Goal: Task Accomplishment & Management: Use online tool/utility

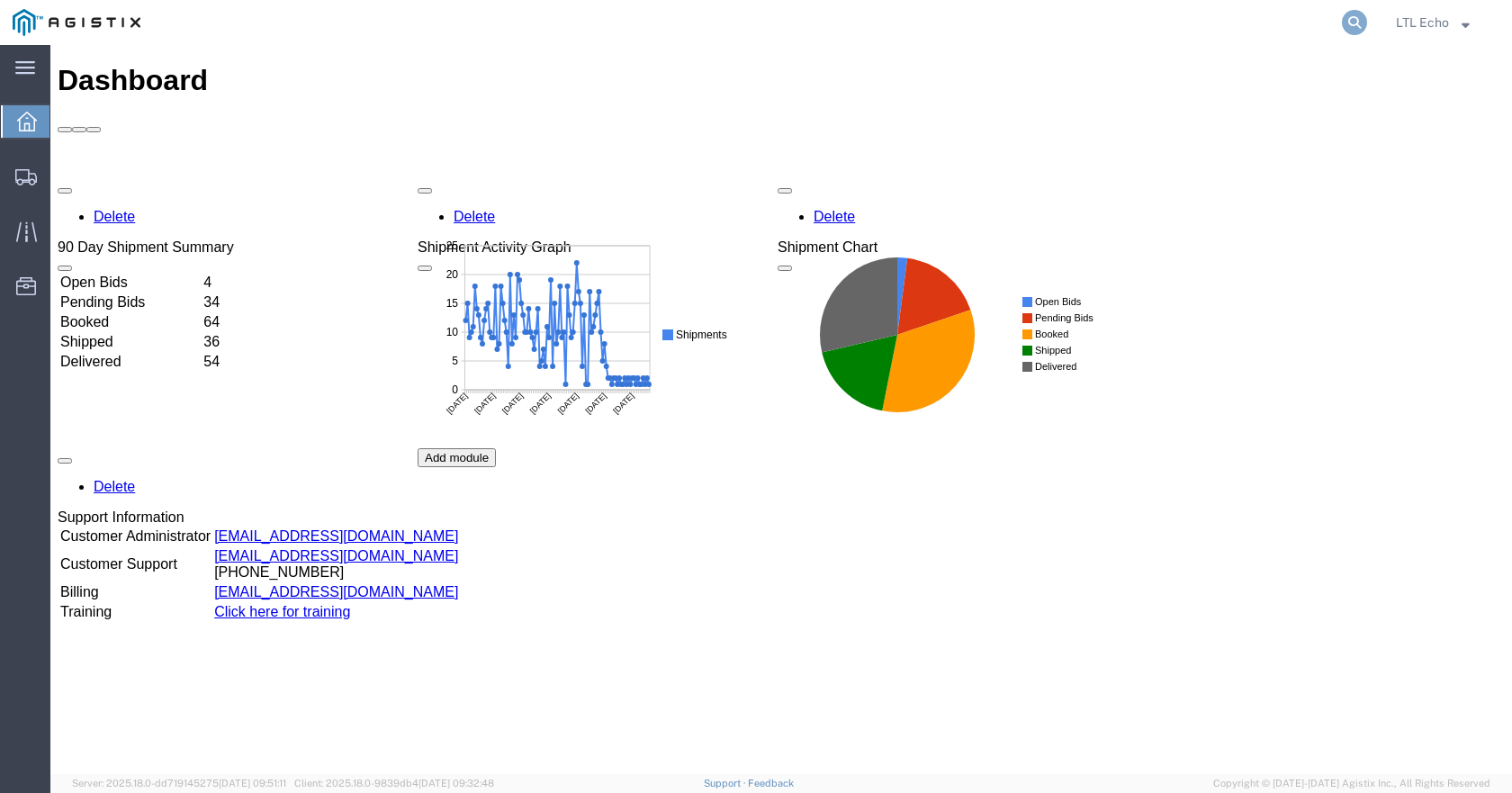
click at [1348, 18] on icon at bounding box center [1354, 23] width 25 height 25
paste input "56790276"
type input "56790276"
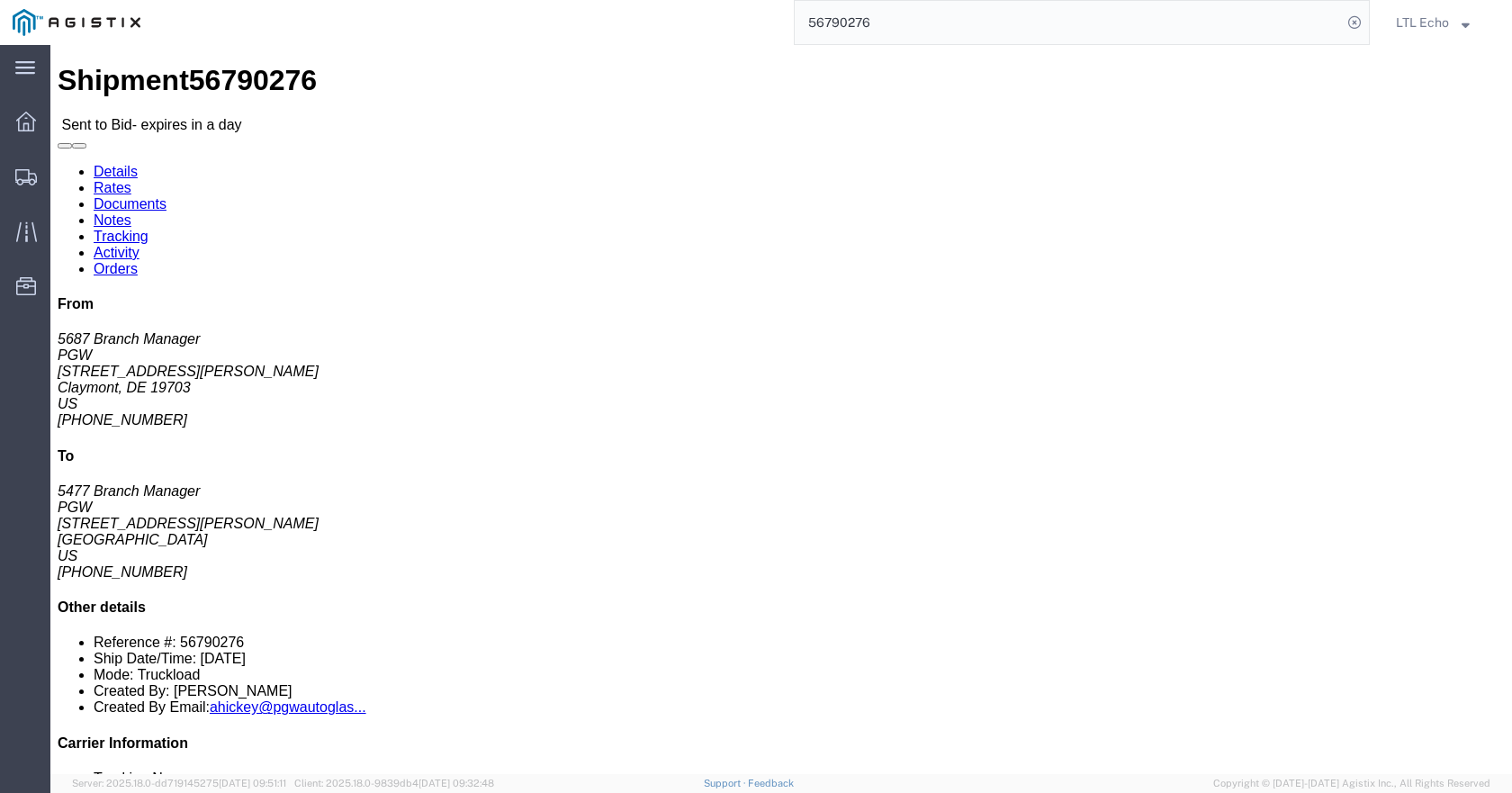
click icon "button"
click link "Enter / Modify Bid"
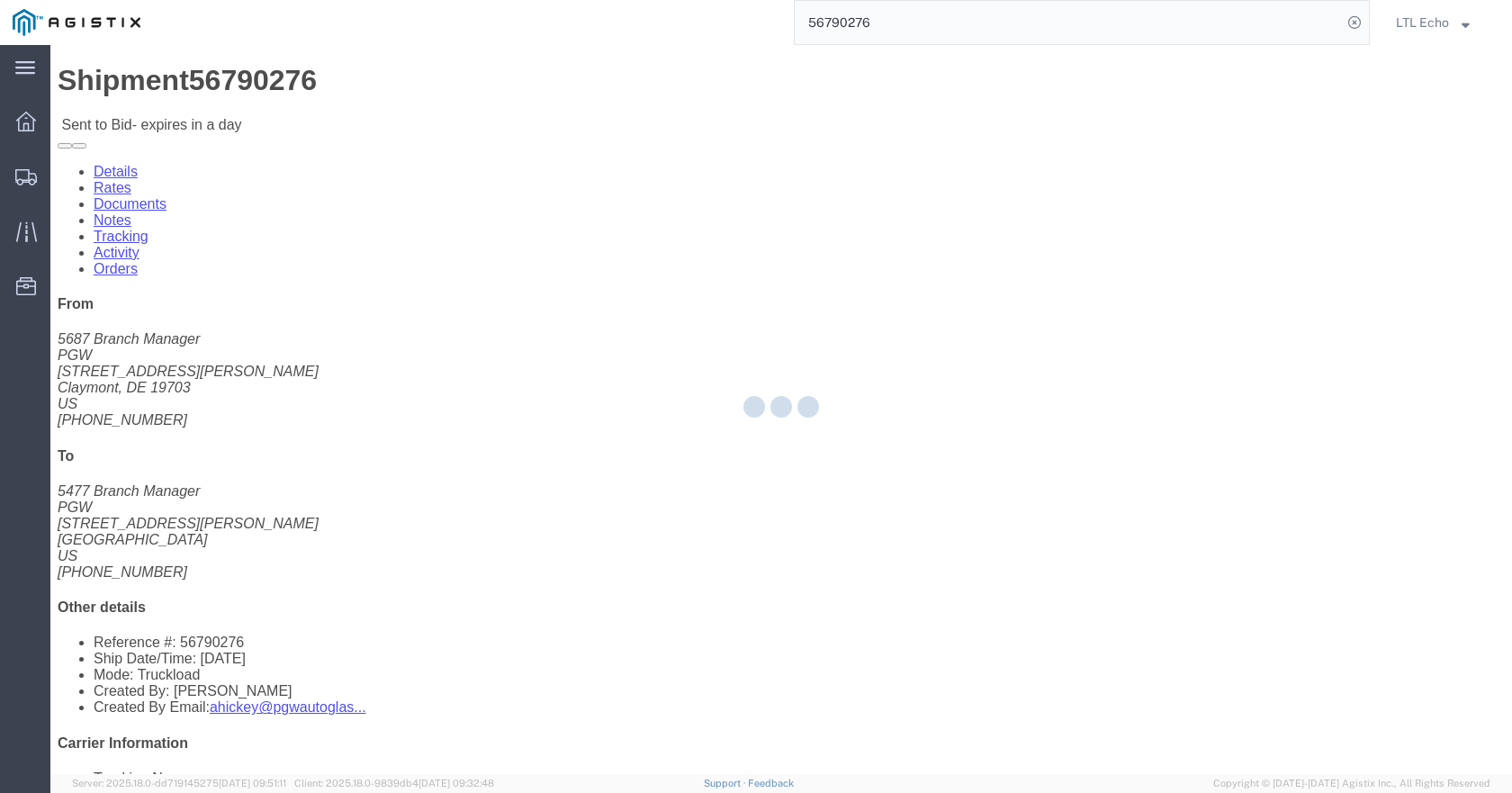
select select "4622"
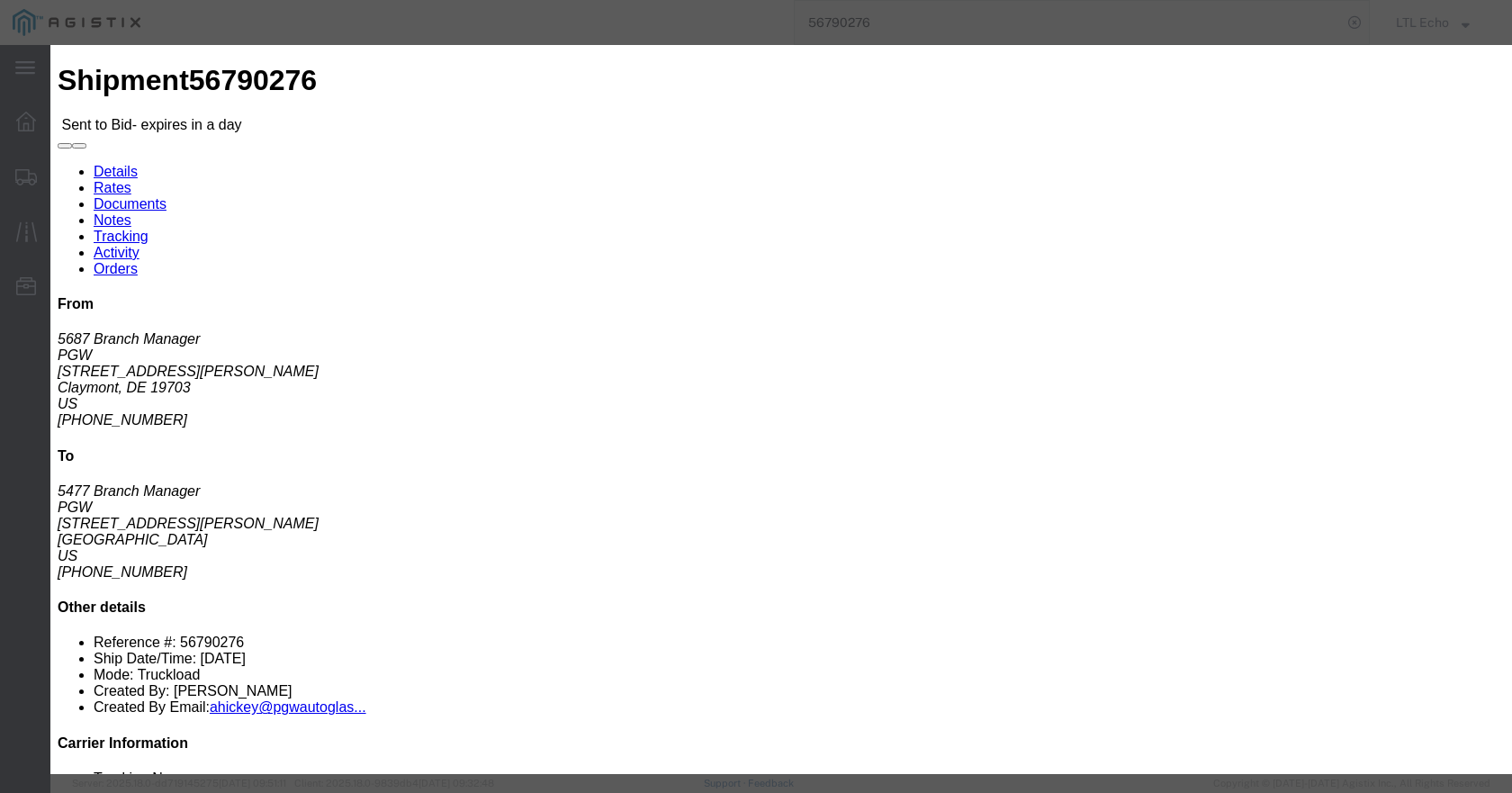
click select "Select Guaranteed Next Day LTL Standard 3-5 Day Rail TL Standard 3 - 5 Day"
select select "13989"
click select "Select Guaranteed Next Day LTL Standard 3-5 Day Rail TL Standard 3 - 5 Day"
paste input "56790276"
type input "56790276"
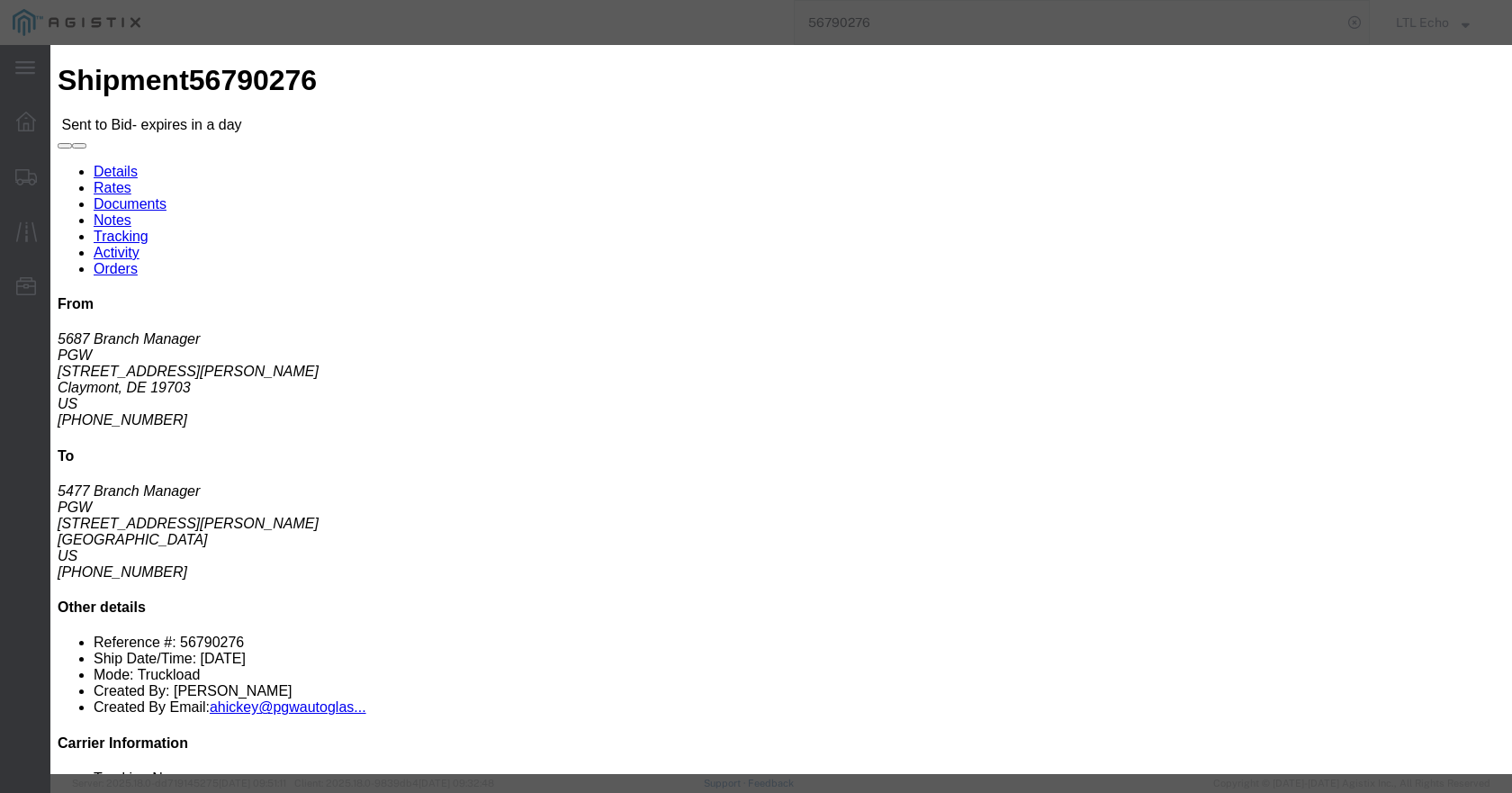
click select "Select Air Less than Truckload Multi-Leg Ocean Freight Rail Small Parcel Truckl…"
select select "TL"
click select "Select Air Less than Truckload Multi-Leg Ocean Freight Rail Small Parcel Truckl…"
click input "number"
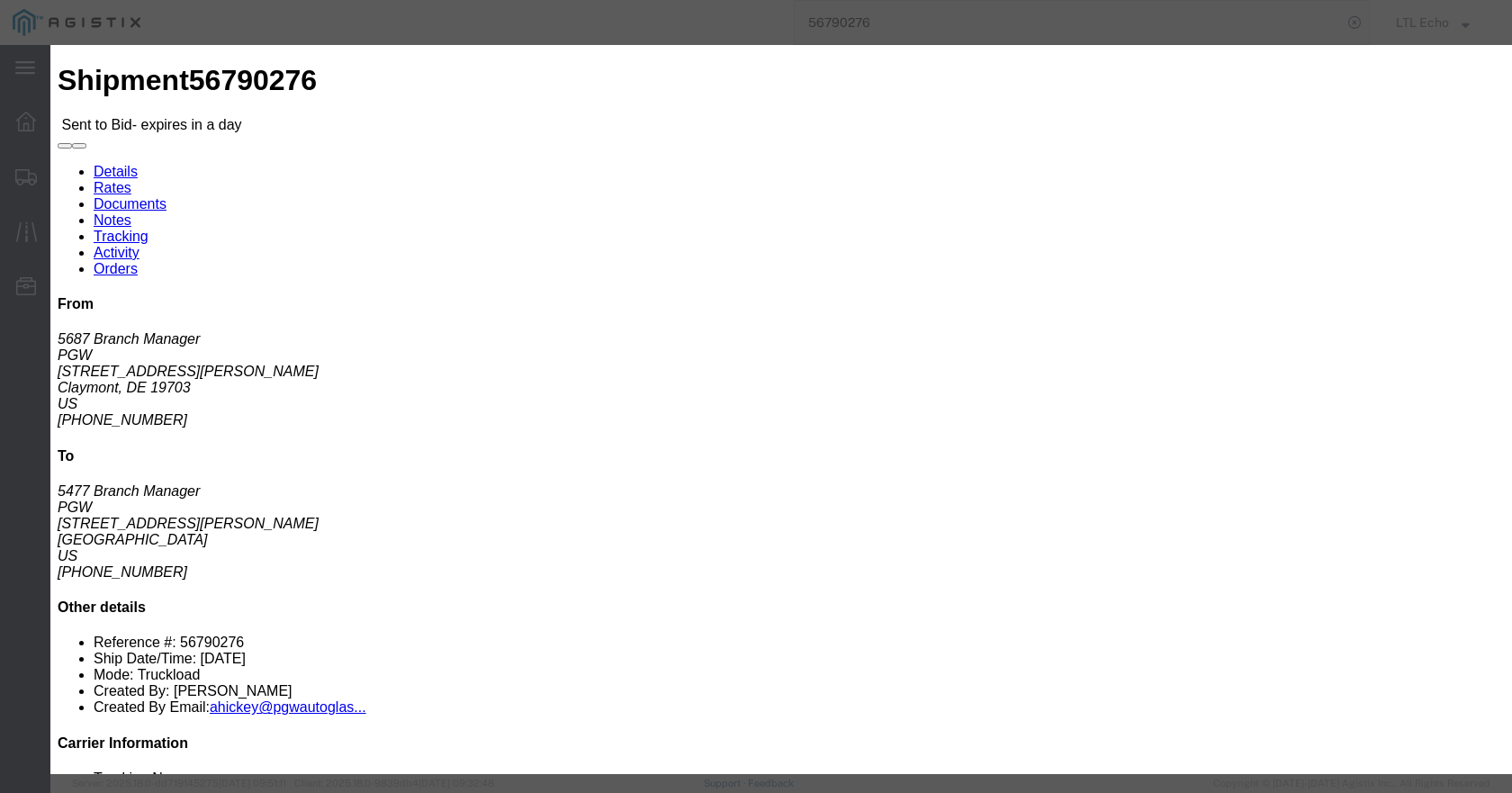
type input "600"
click button "Submit"
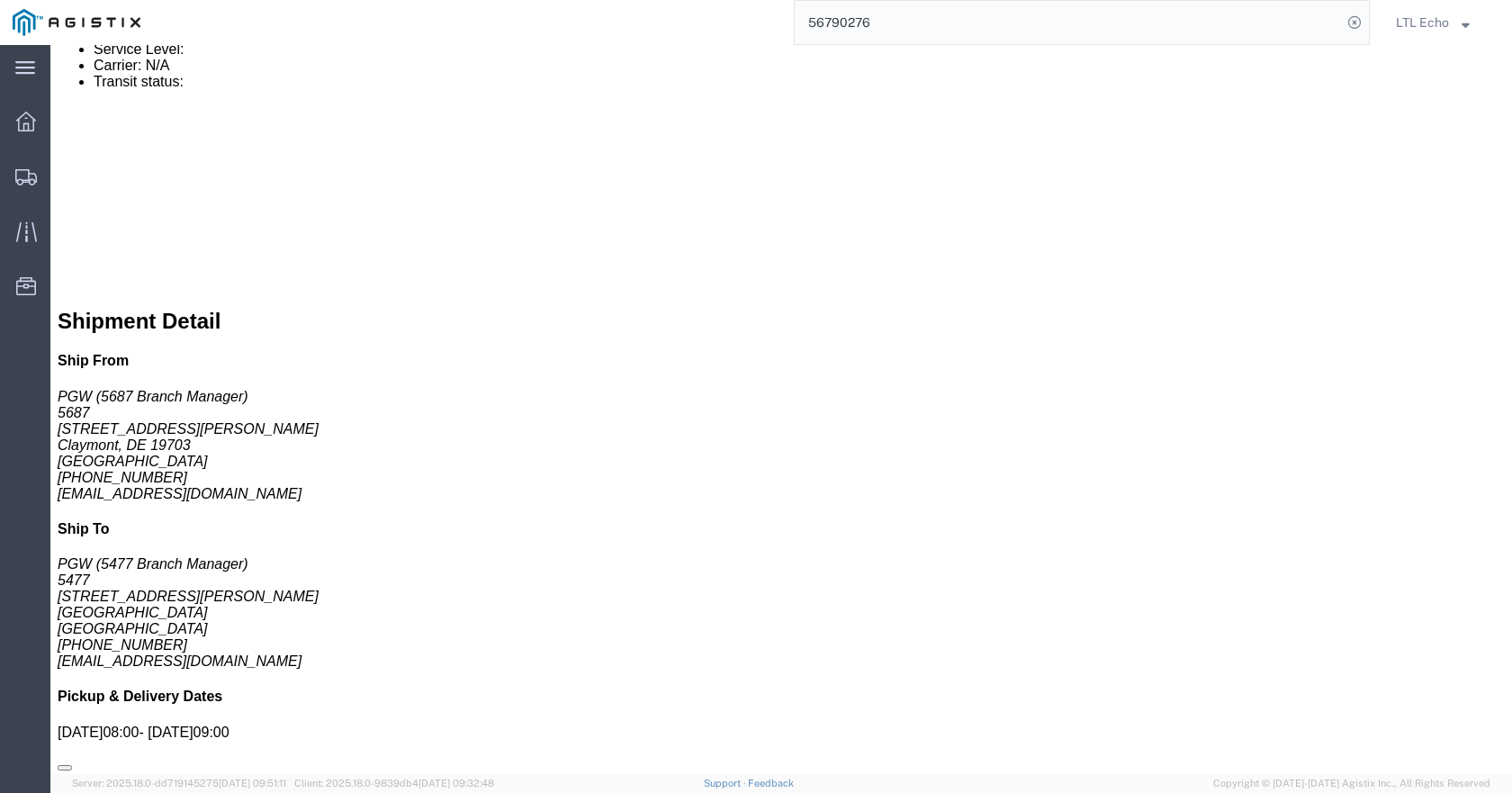
scroll to position [769, 0]
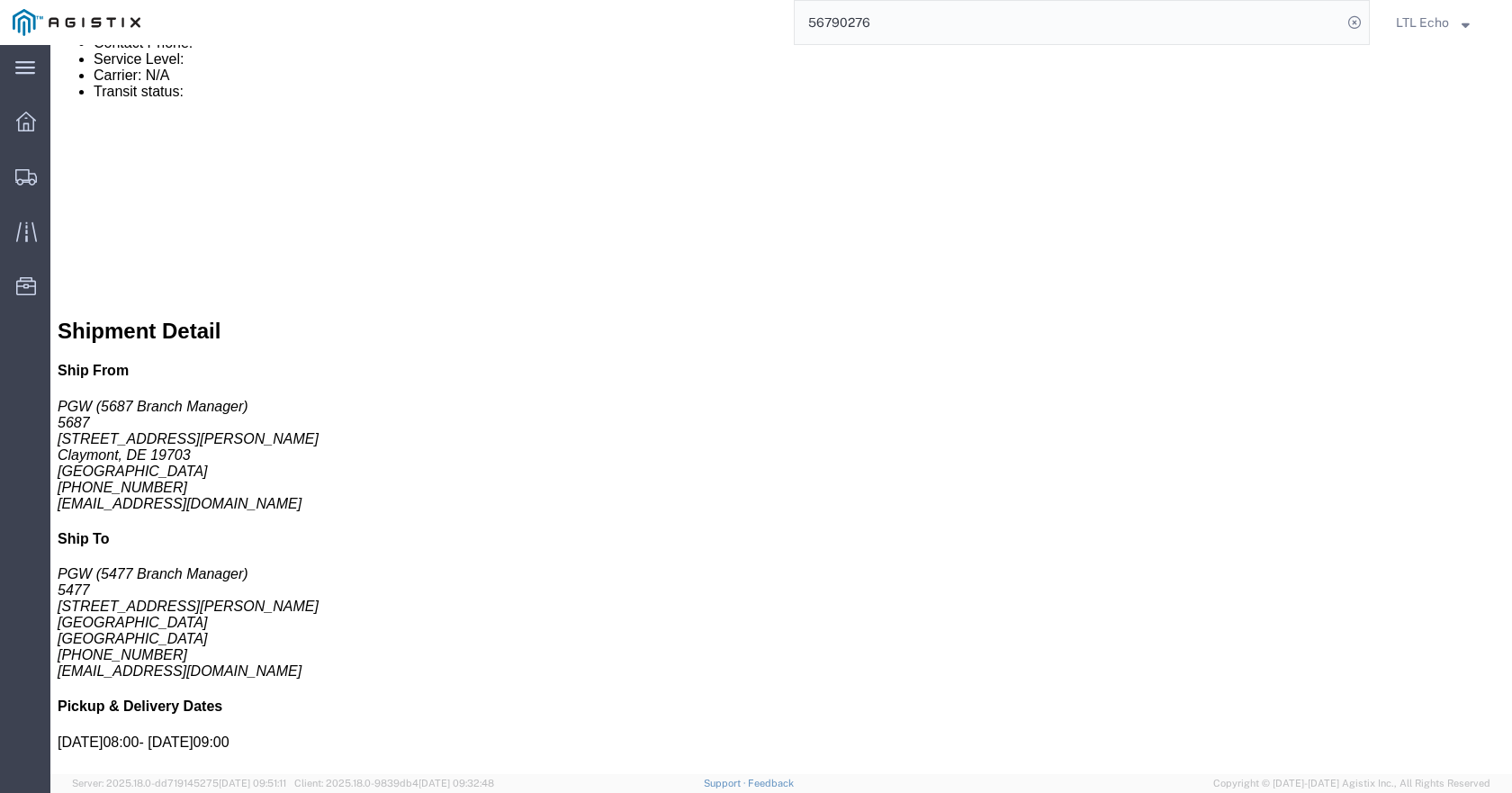
click at [853, 26] on input "56790276" at bounding box center [1068, 23] width 548 height 43
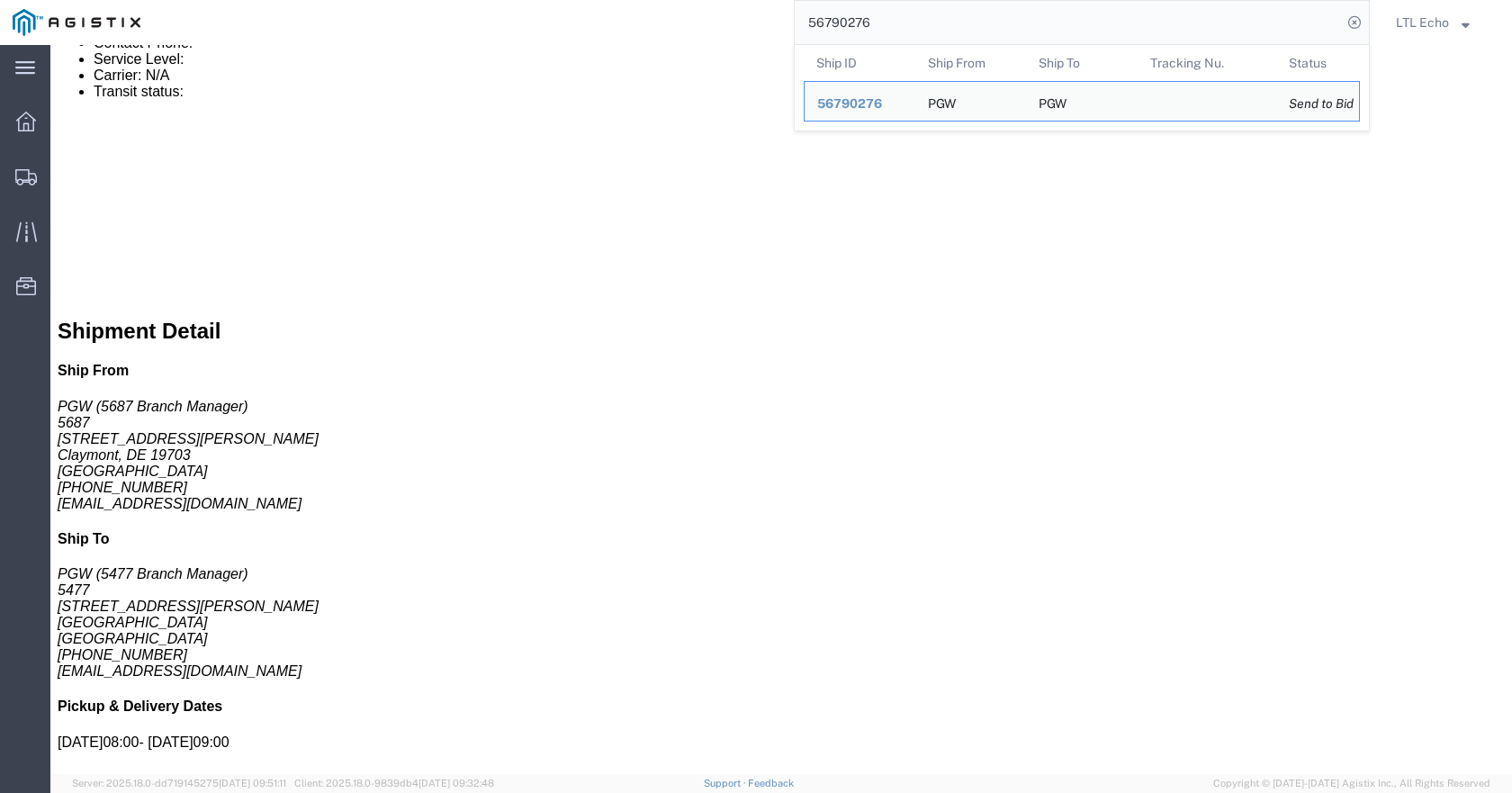
paste input "633"
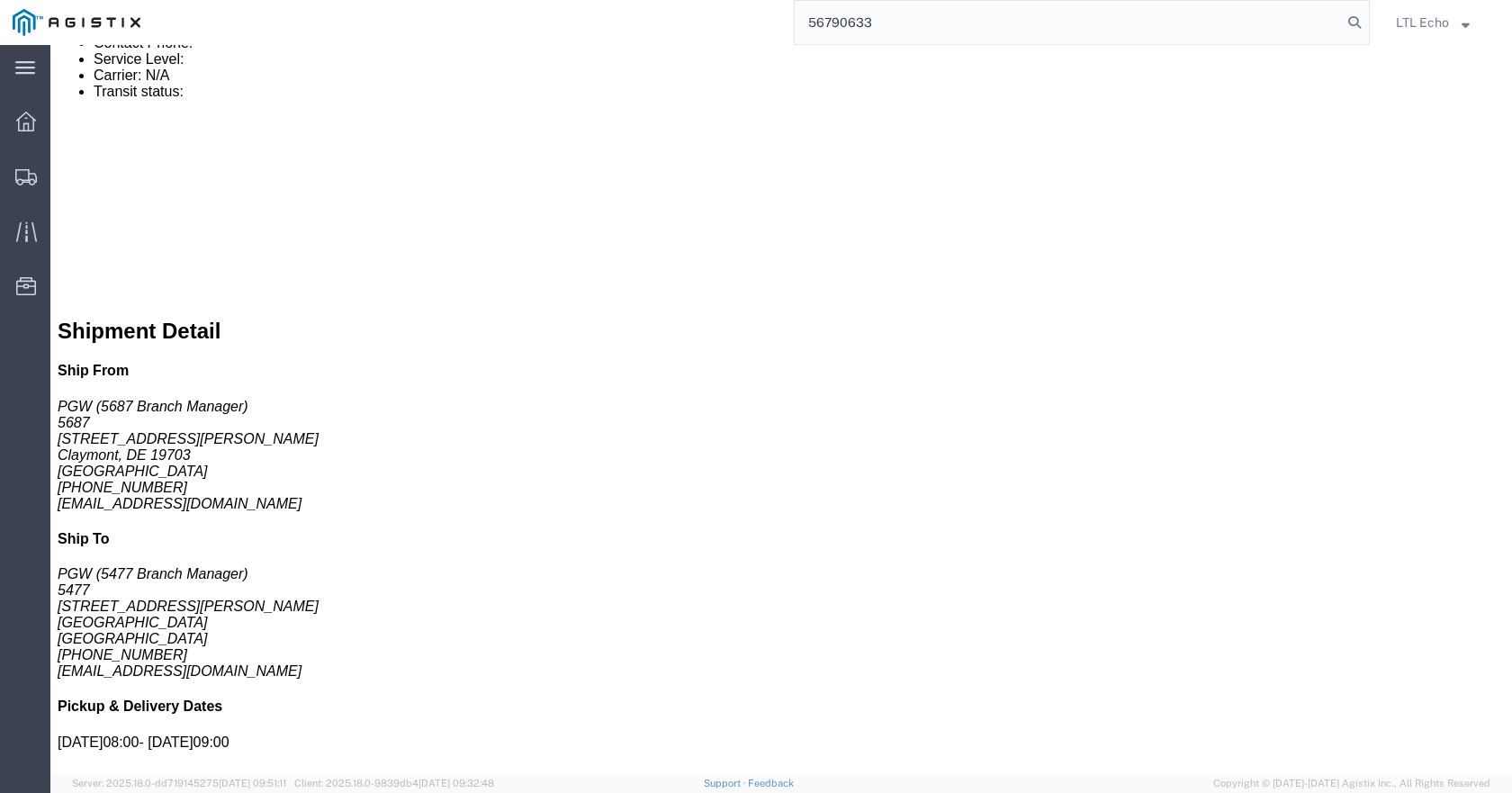
type input "56790633"
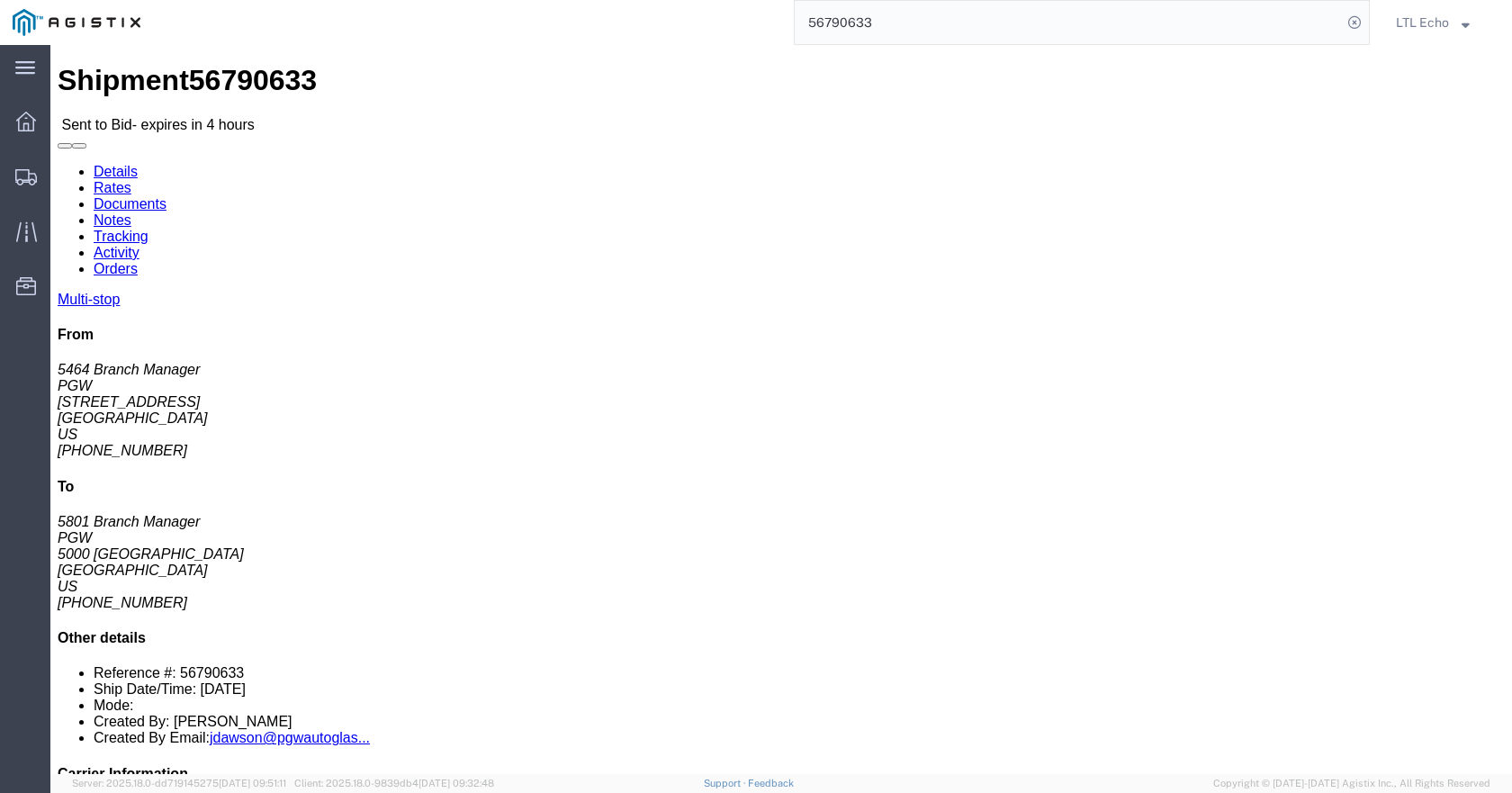
click link "Enter / Modify Bid"
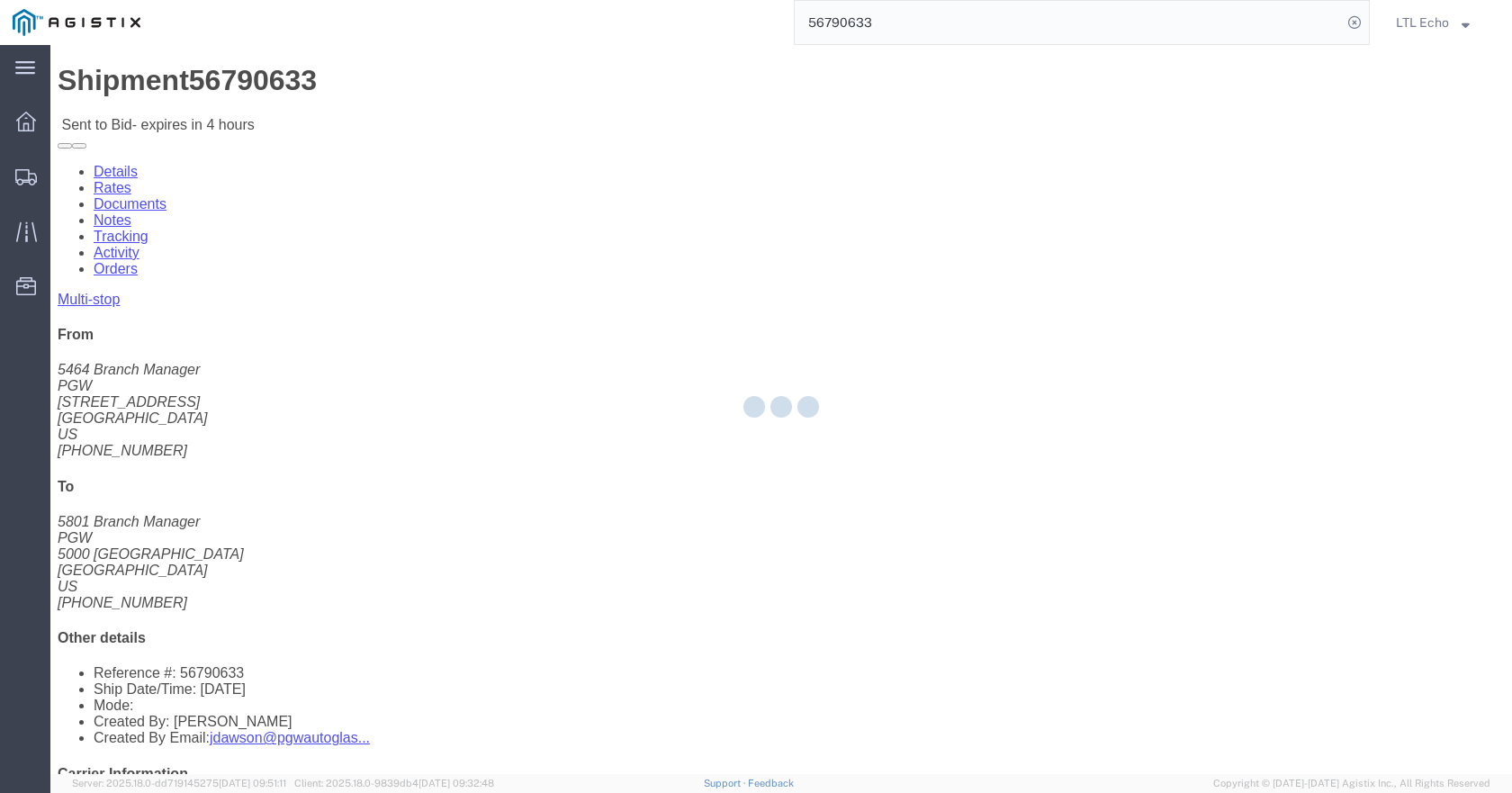
select select "4622"
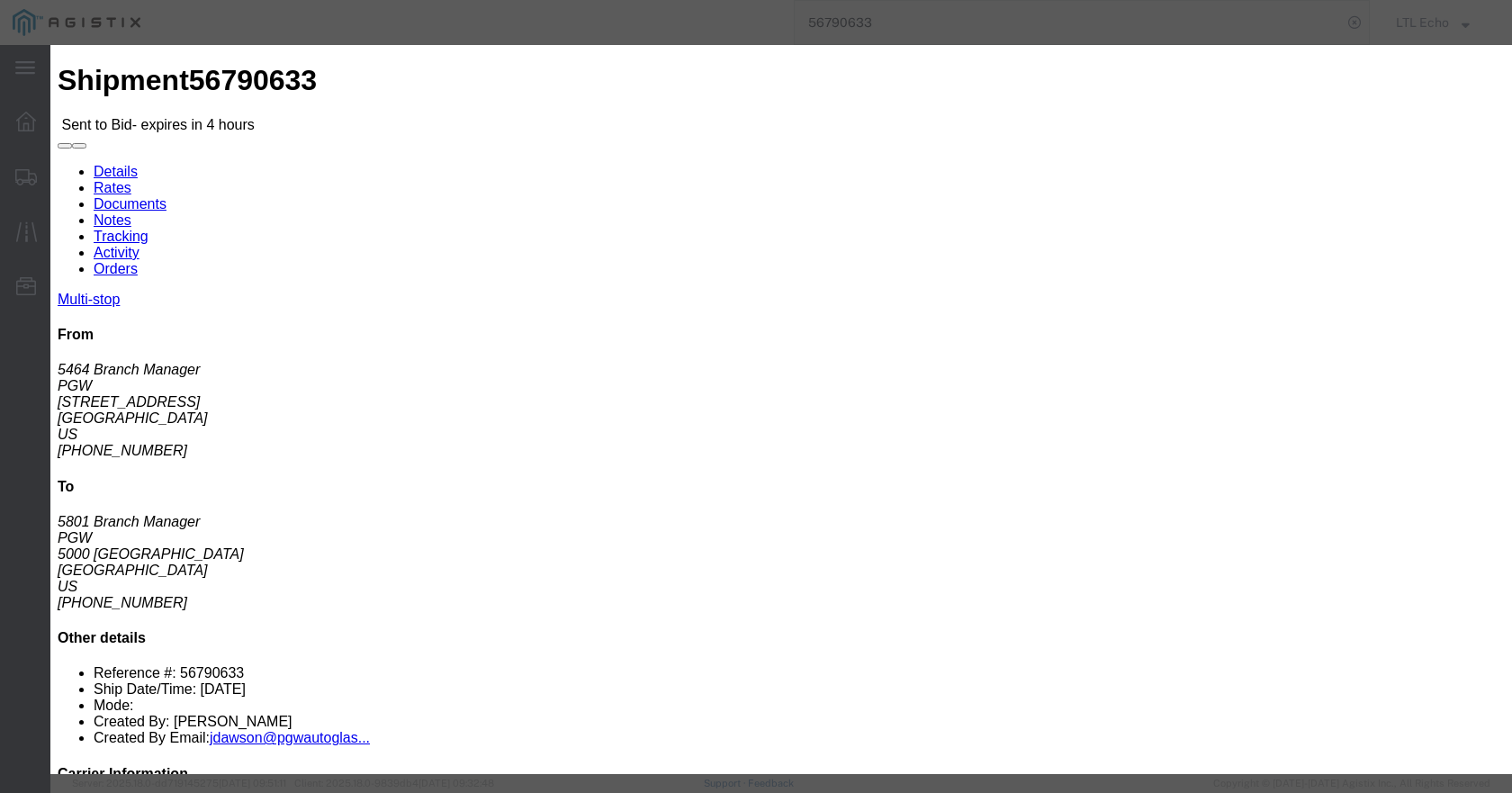
click button "Close"
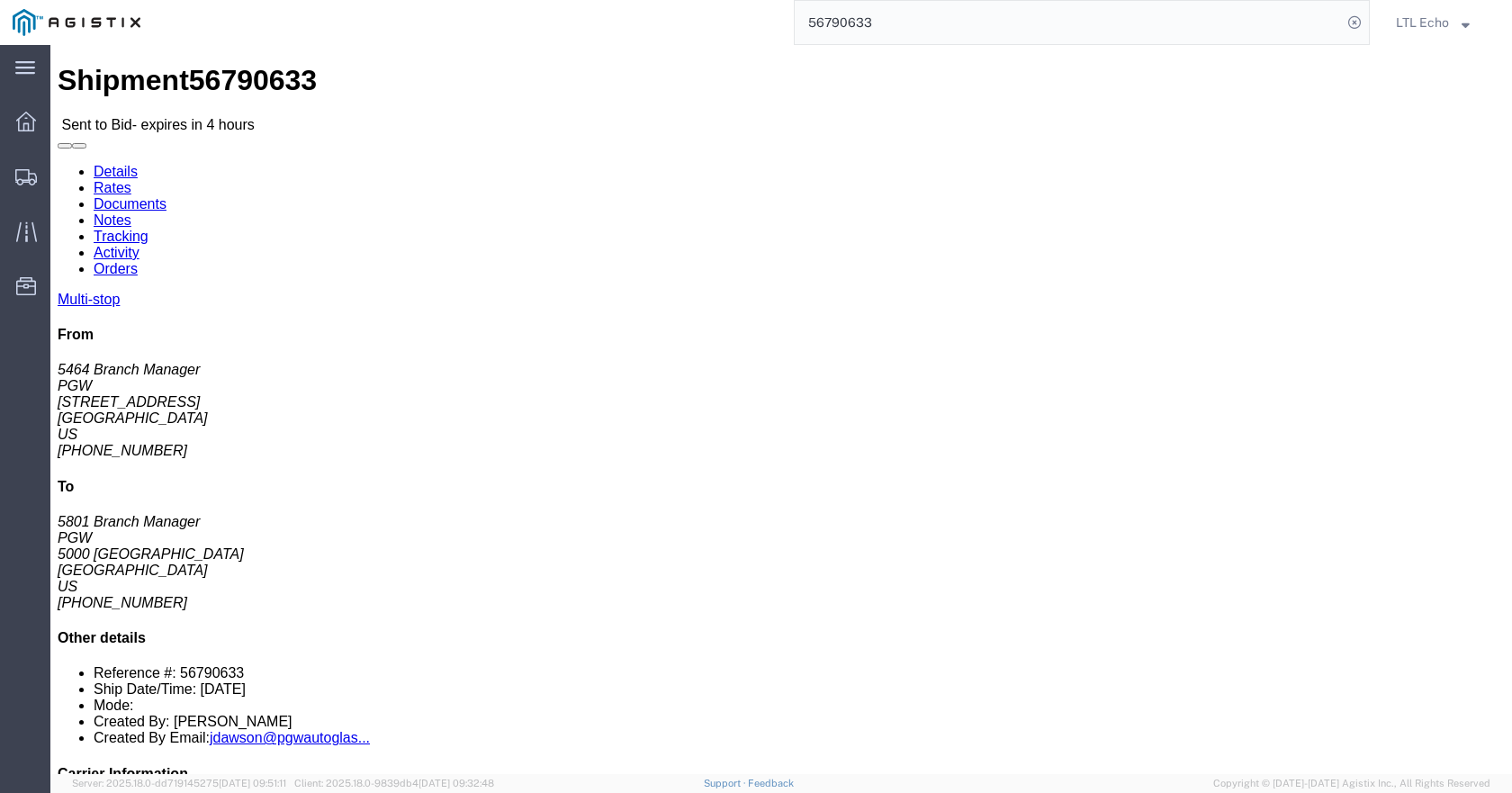
click link "Enter / Modify Bid"
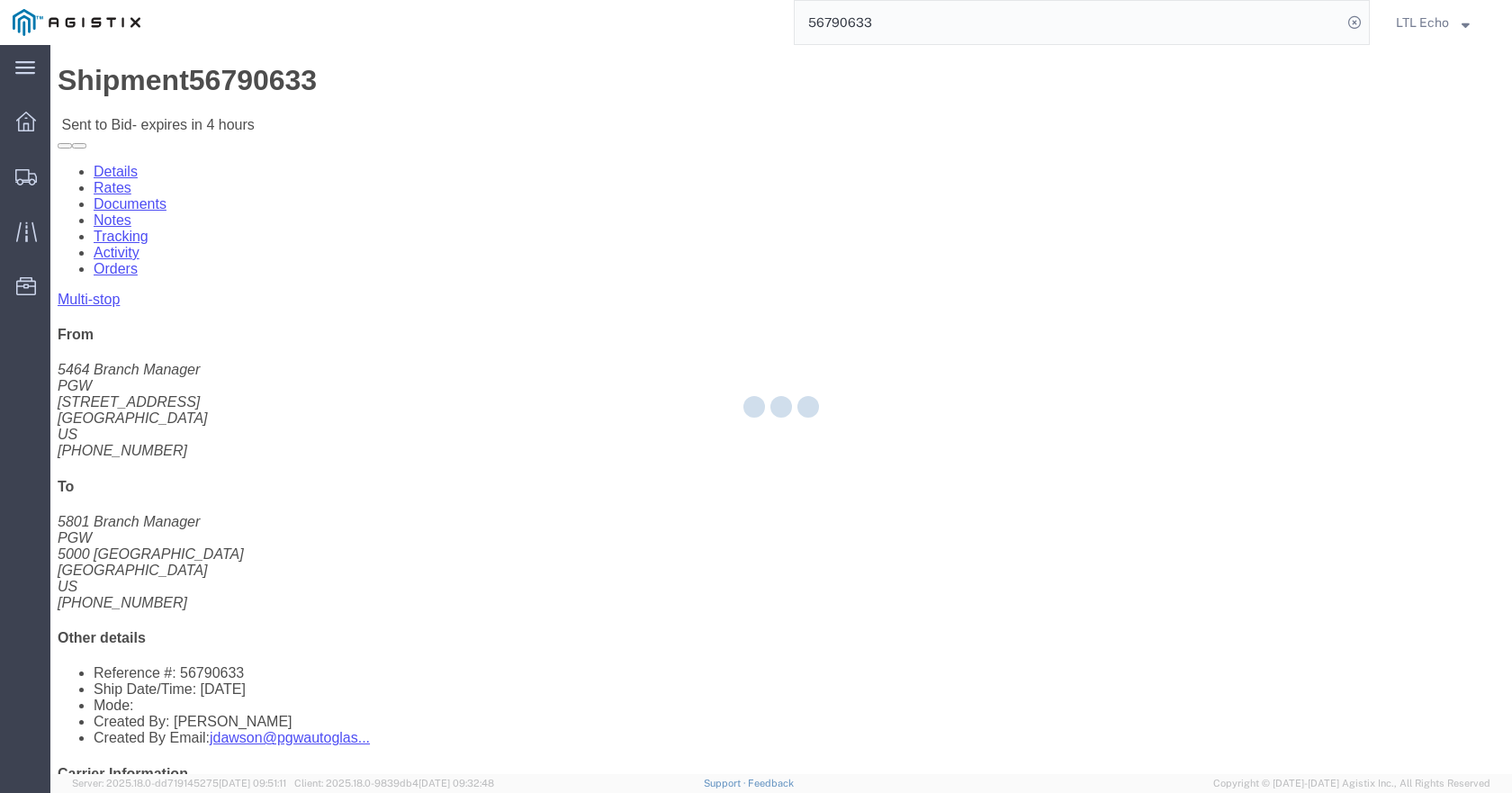
select select "4622"
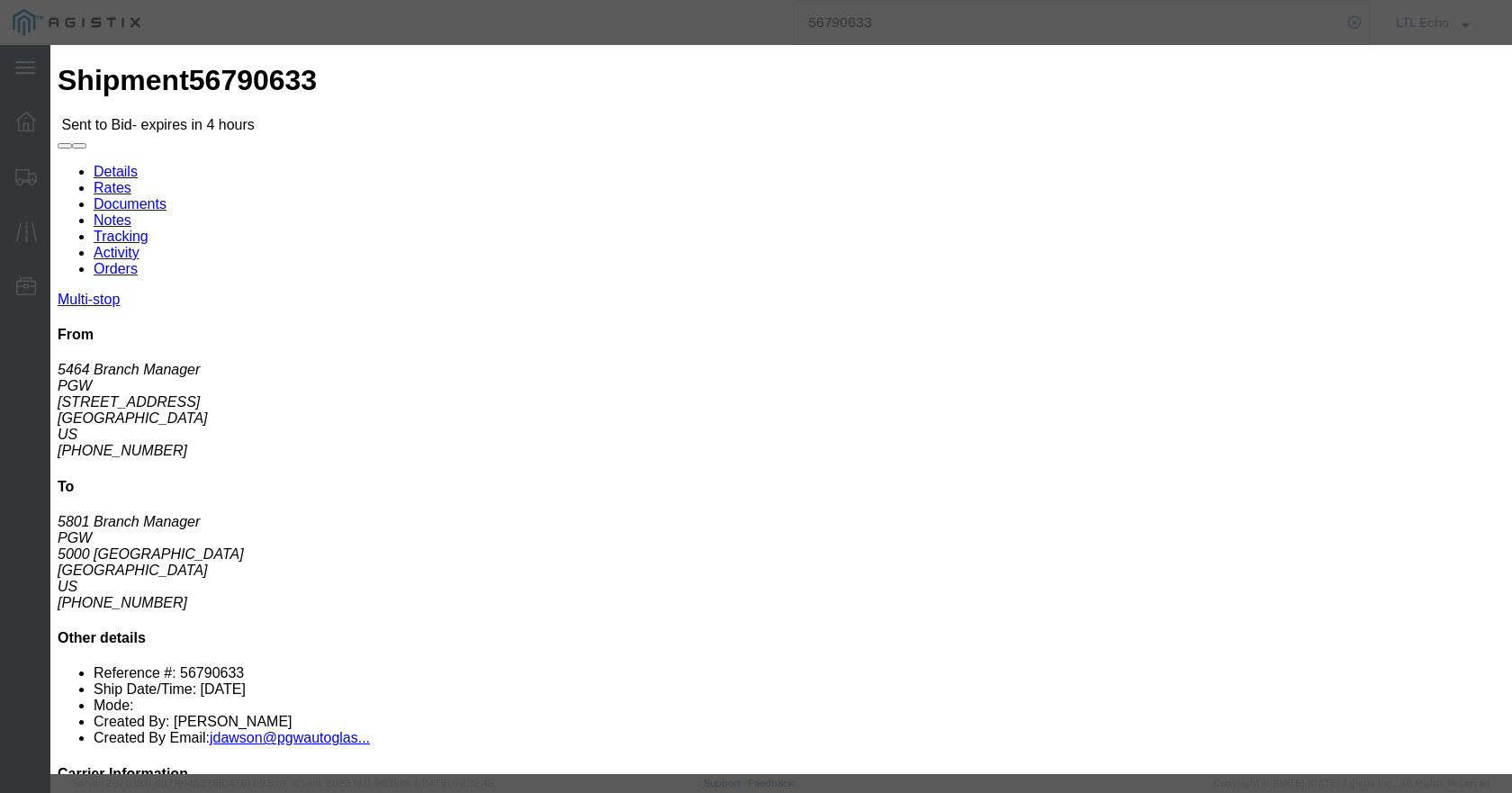
click select "Select Guaranteed Next Day LTL Standard 3-5 Day Rail TL Standard 3 - 5 Day"
select select "13989"
click select "Select Guaranteed Next Day LTL Standard 3-5 Day Rail TL Standard 3 - 5 Day"
click input "text"
paste input "56790633"
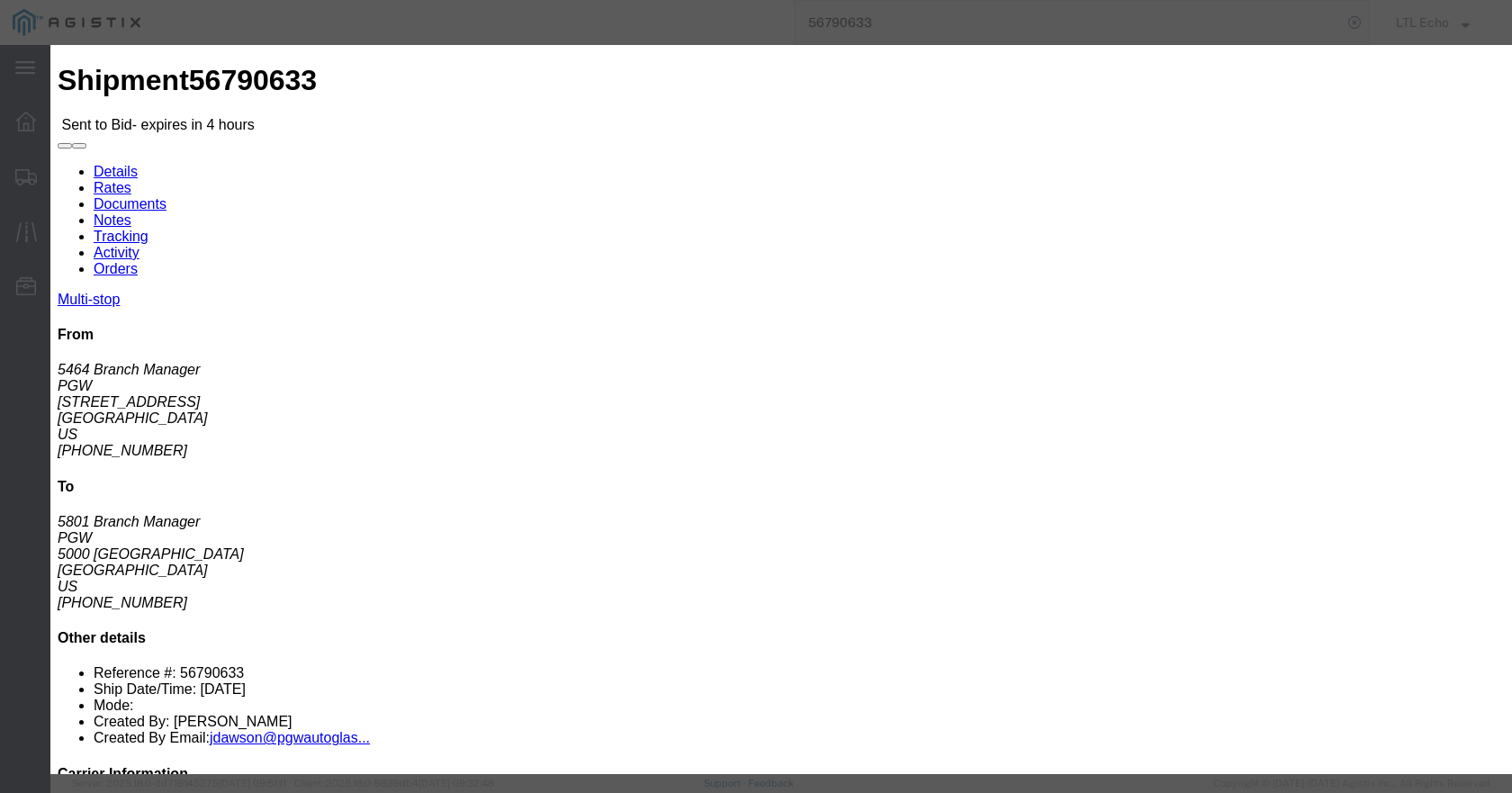
type input "56790633"
click select "Select Air Less than Truckload Multi-Leg Ocean Freight Rail Small Parcel Truckl…"
select select "TL"
click select "Select Air Less than Truckload Multi-Leg Ocean Freight Rail Small Parcel Truckl…"
click input "number"
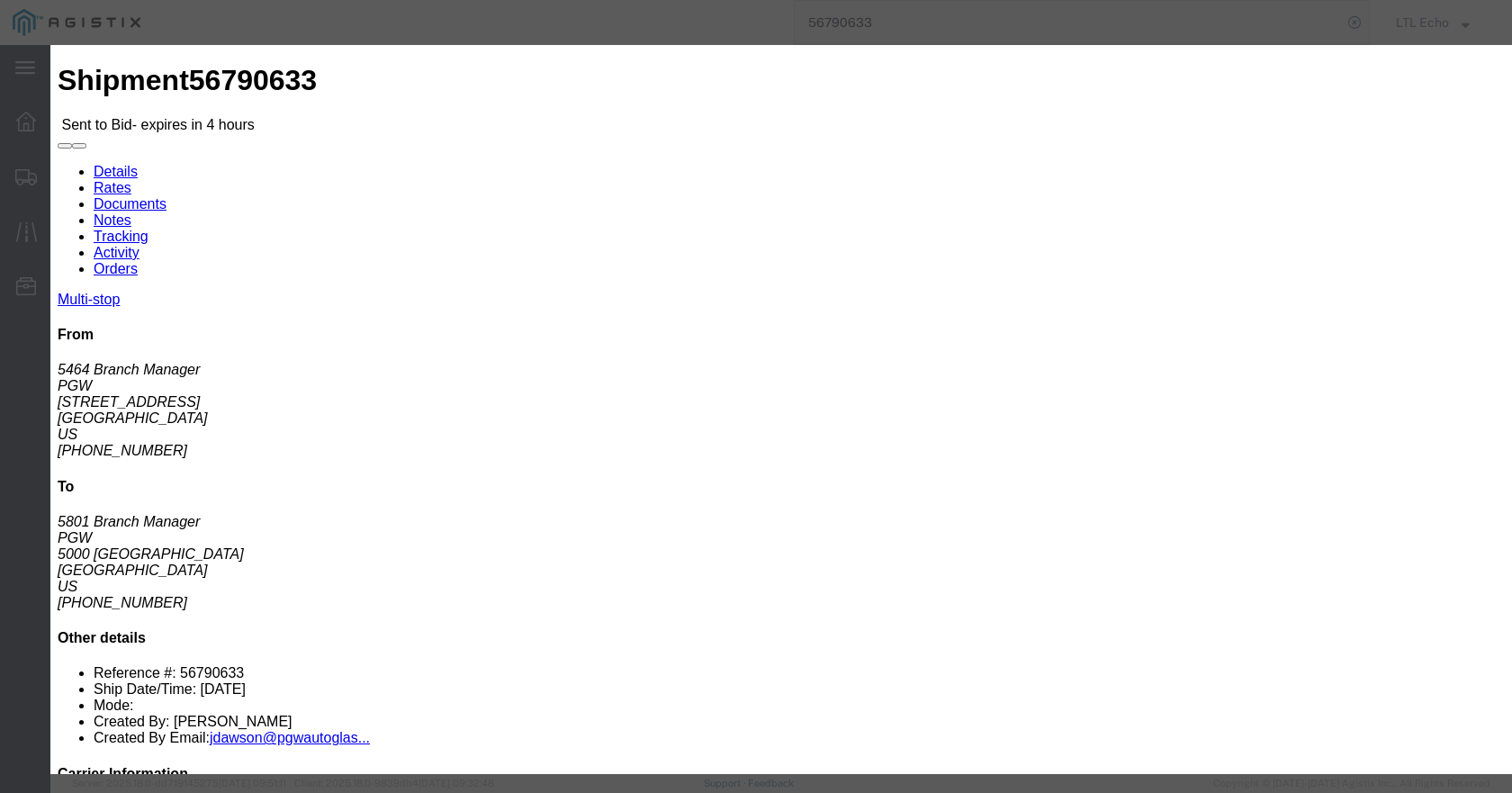
type input "1550"
click button "Submit"
